Goal: Navigation & Orientation: Understand site structure

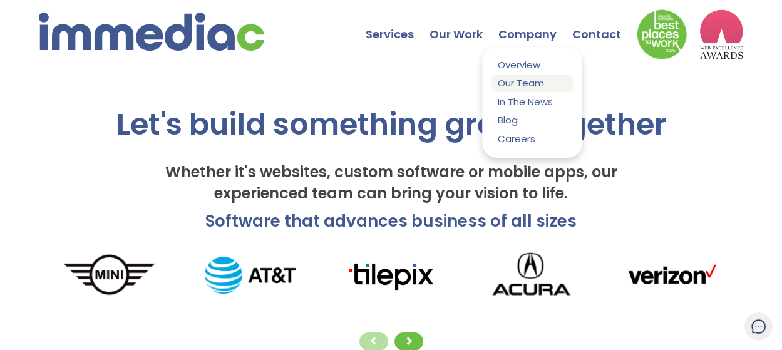
click at [527, 80] on link "Our Team" at bounding box center [532, 83] width 81 height 17
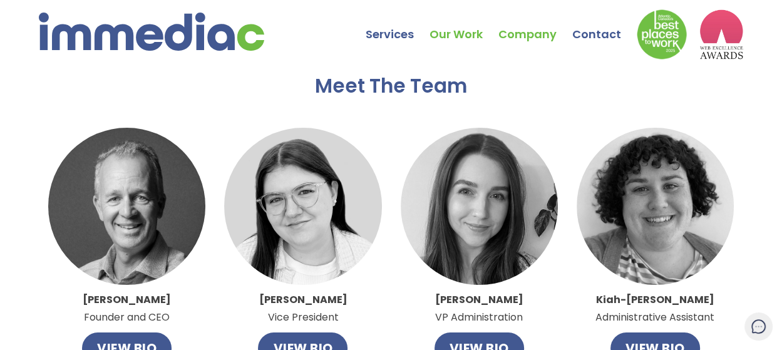
click at [462, 31] on link "Our Work" at bounding box center [464, 25] width 69 height 44
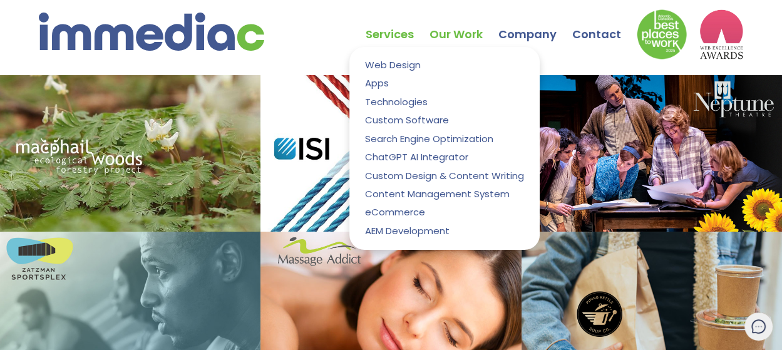
click at [405, 29] on link "Services" at bounding box center [398, 25] width 64 height 44
